Goal: Task Accomplishment & Management: Use online tool/utility

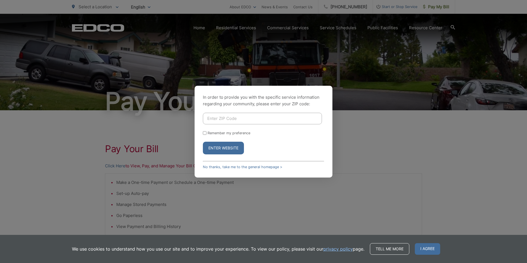
click at [214, 120] on input "Enter ZIP Code" at bounding box center [262, 119] width 119 height 12
type input "92084"
click at [205, 131] on input "Remember my preference" at bounding box center [205, 133] width 4 height 4
checkbox input "true"
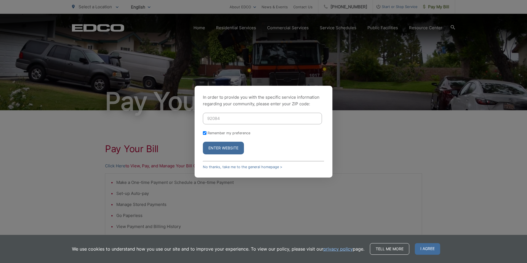
click at [218, 146] on button "Enter Website" at bounding box center [223, 148] width 41 height 13
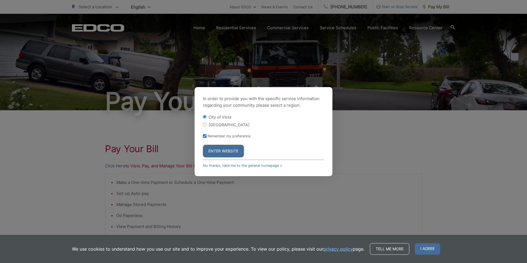
click at [212, 147] on button "Enter Website" at bounding box center [223, 151] width 41 height 13
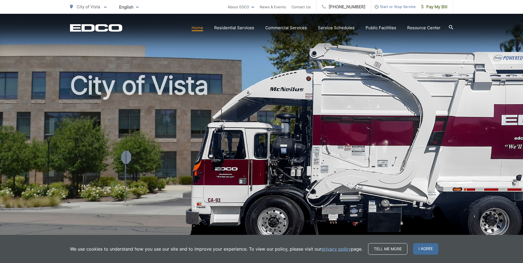
click at [449, 24] on div at bounding box center [451, 28] width 4 height 10
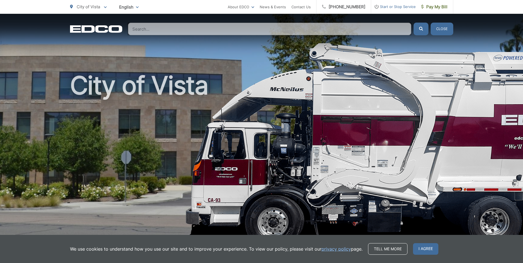
click at [157, 30] on input "Search" at bounding box center [269, 29] width 283 height 13
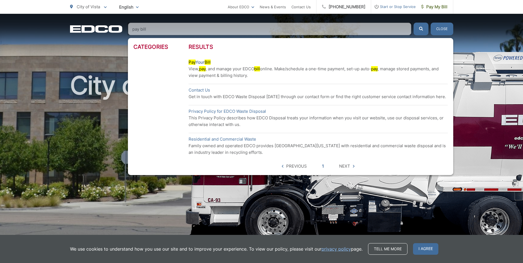
type input "pay bill"
click at [199, 61] on link "Pay Your Bill" at bounding box center [200, 62] width 22 height 7
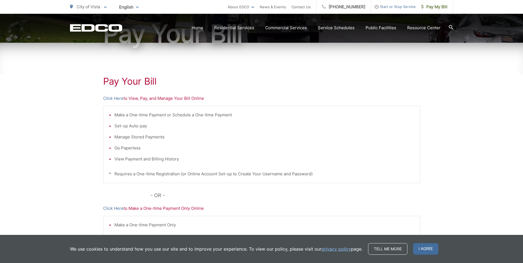
scroll to position [83, 0]
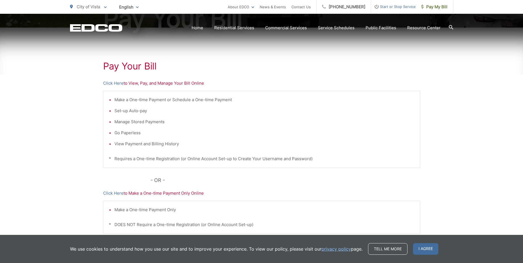
click at [142, 82] on p "Click Here to View, Pay, and Manage Your Bill Online" at bounding box center [261, 83] width 317 height 7
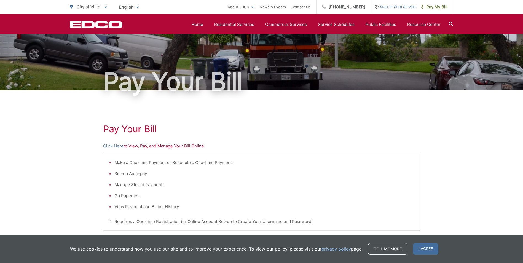
scroll to position [19, 0]
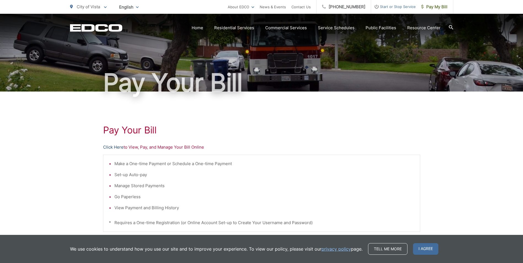
click at [117, 148] on link "Click Here" at bounding box center [113, 147] width 20 height 7
